Goal: Information Seeking & Learning: Learn about a topic

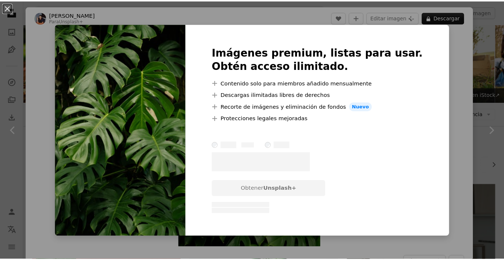
scroll to position [370, 0]
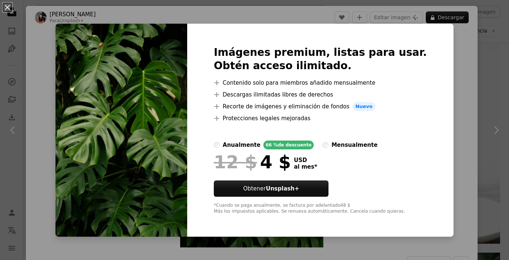
click at [187, 22] on div "An X shape Imágenes premium, listas para usar. Obtén acceso ilimitado. A plus s…" at bounding box center [254, 130] width 509 height 260
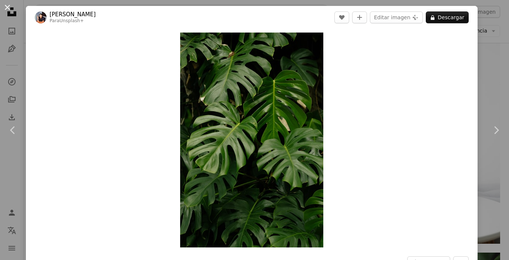
click at [7, 6] on button "An X shape" at bounding box center [7, 7] width 9 height 9
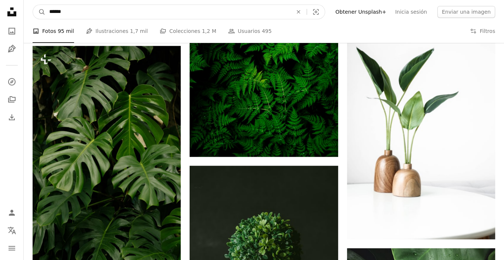
click at [69, 11] on input "******" at bounding box center [168, 12] width 245 height 14
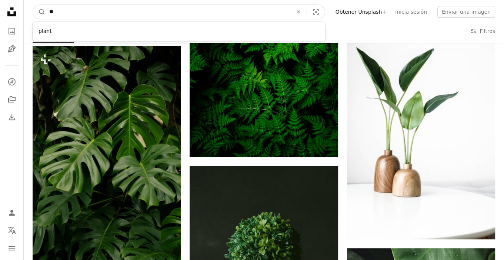
type input "*"
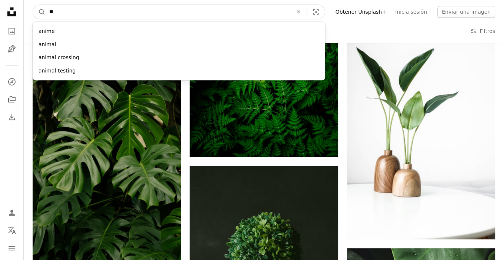
type input "*"
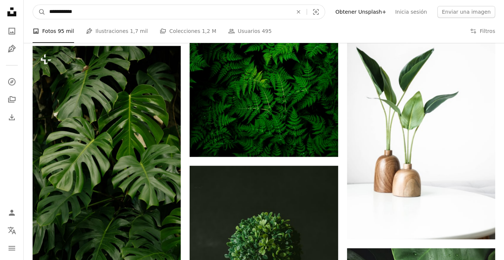
type input "**********"
click at [33, 5] on button "A magnifying glass" at bounding box center [39, 12] width 13 height 14
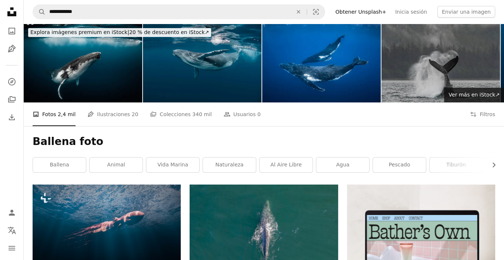
click at [117, 63] on img at bounding box center [83, 63] width 118 height 79
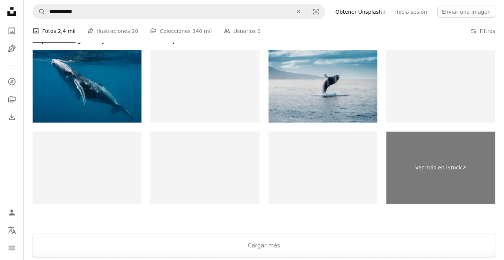
scroll to position [1357, 0]
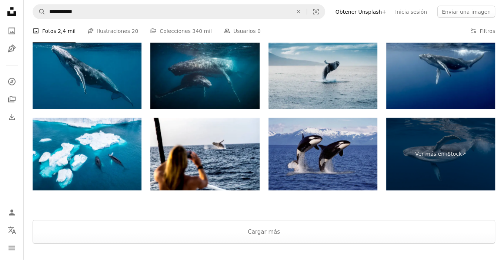
click at [319, 151] on img at bounding box center [322, 154] width 109 height 73
